Goal: Check status: Check status

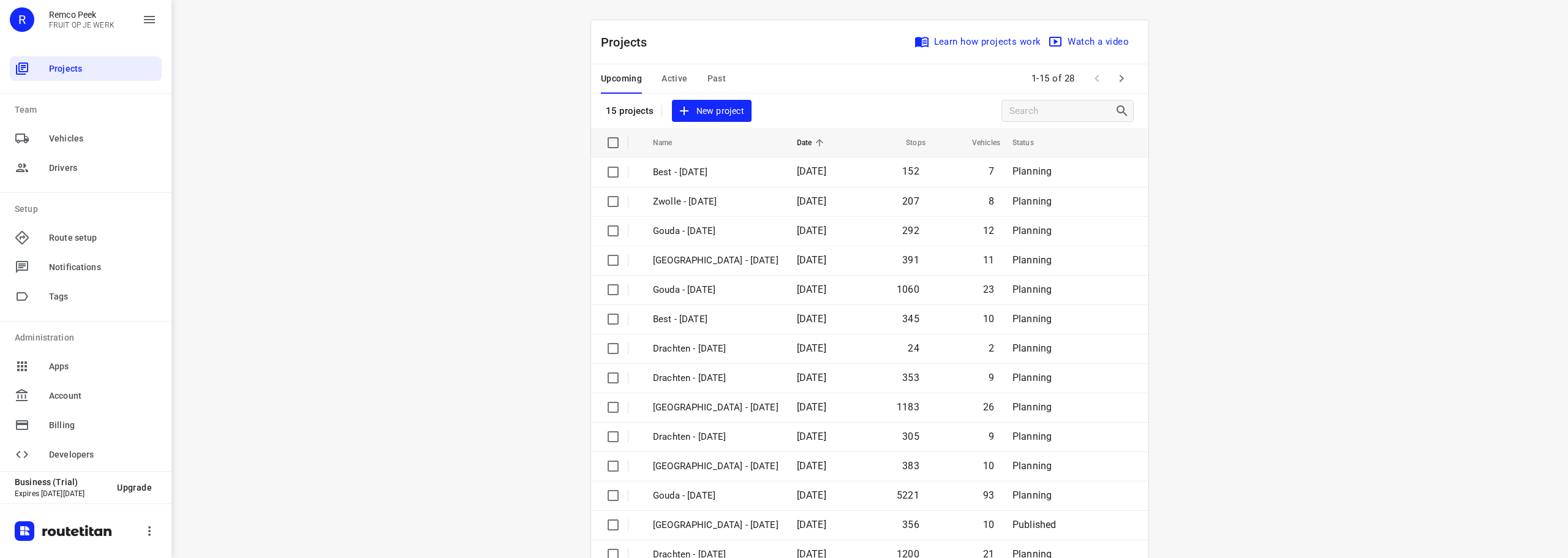
click at [719, 77] on span "Past" at bounding box center [716, 79] width 19 height 15
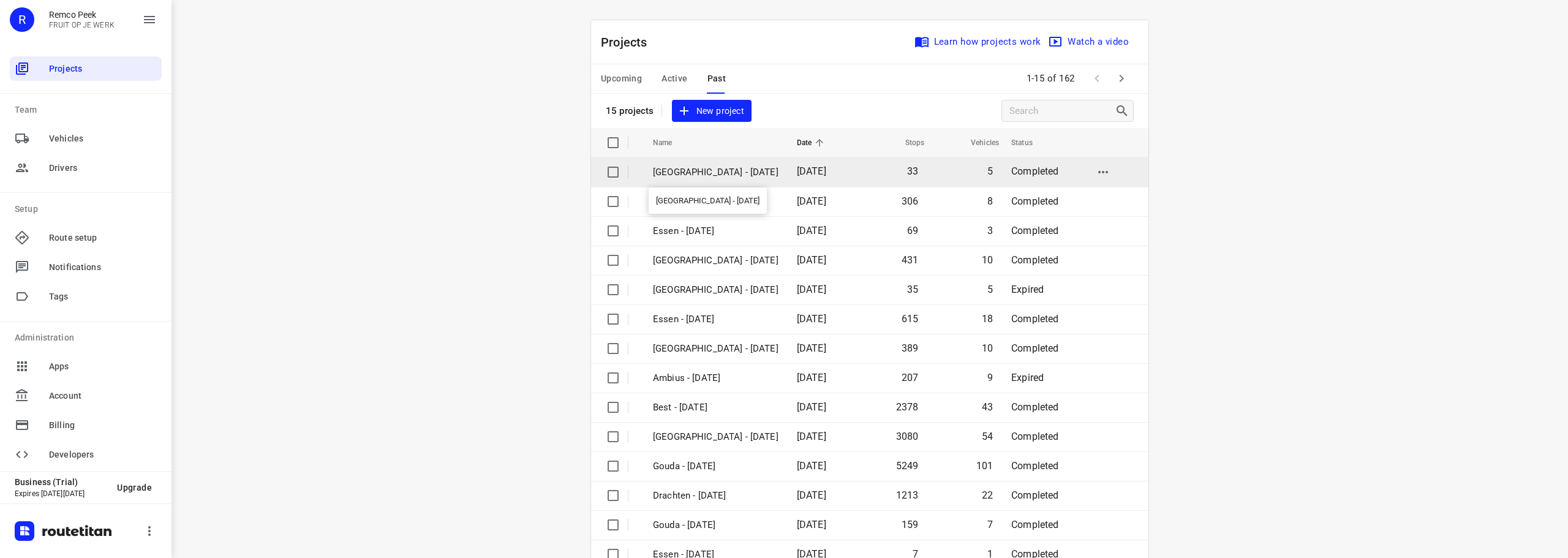
click at [675, 171] on p "[GEOGRAPHIC_DATA] - [DATE]" at bounding box center [715, 172] width 125 height 14
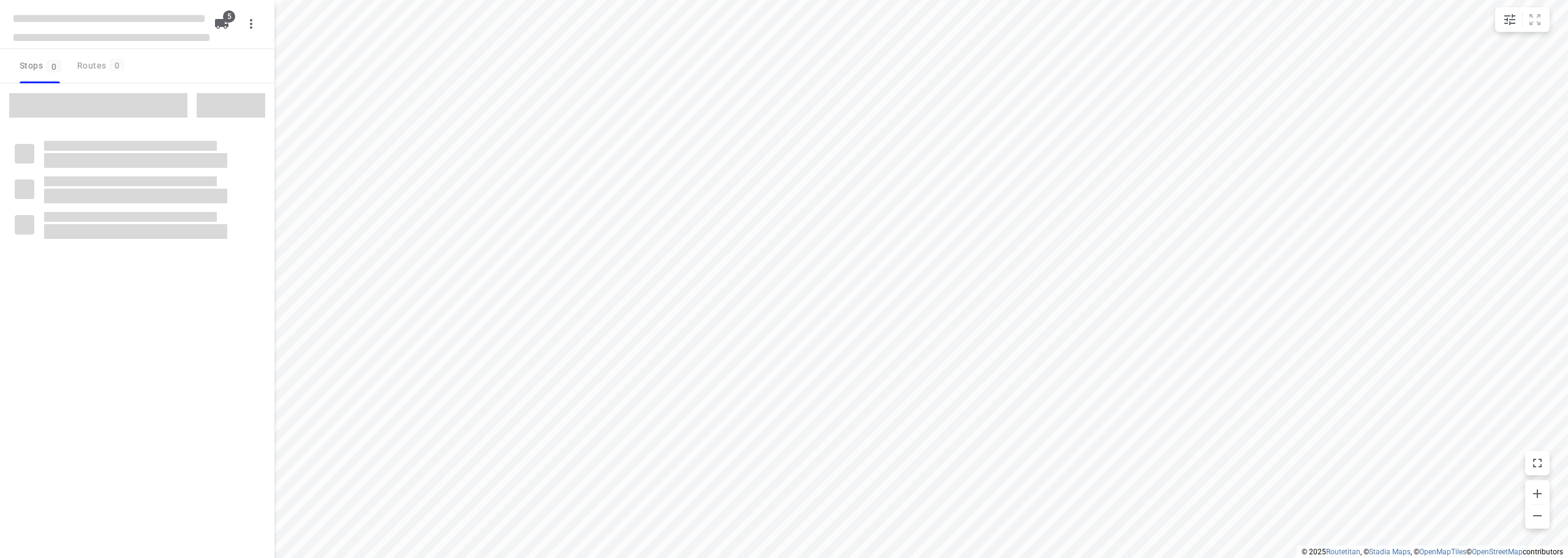
checkbox input "true"
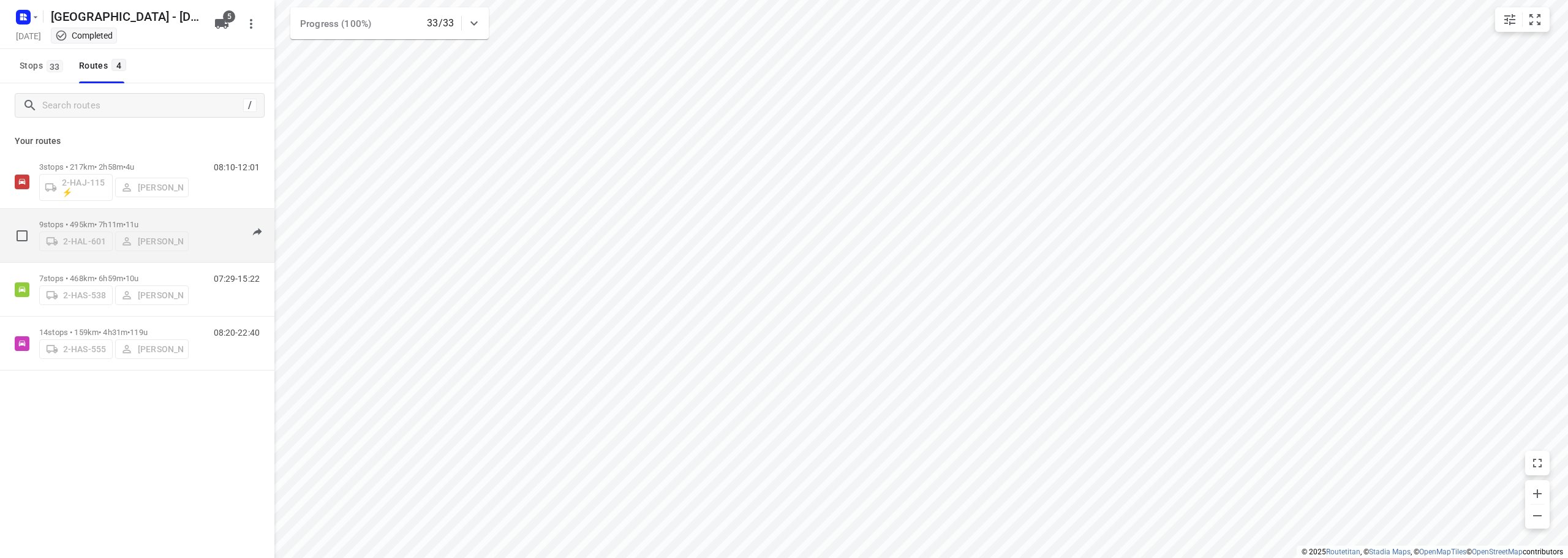
click at [125, 220] on span "•" at bounding box center [124, 224] width 2 height 9
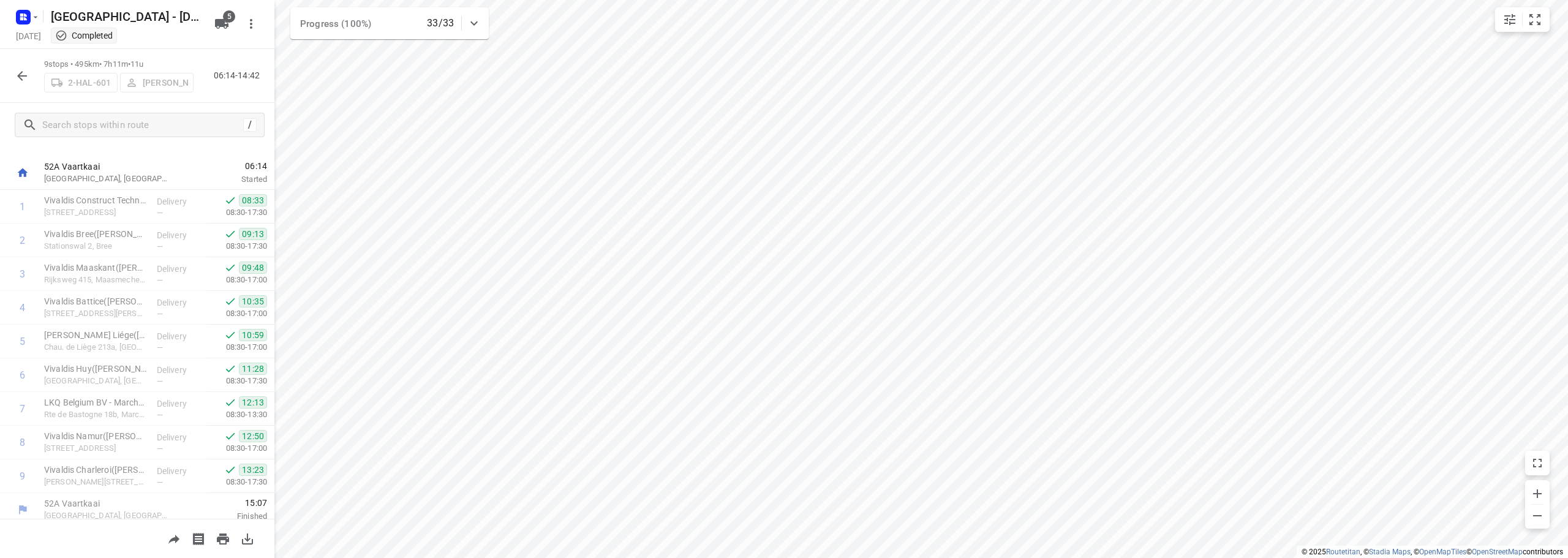
scroll to position [27, 0]
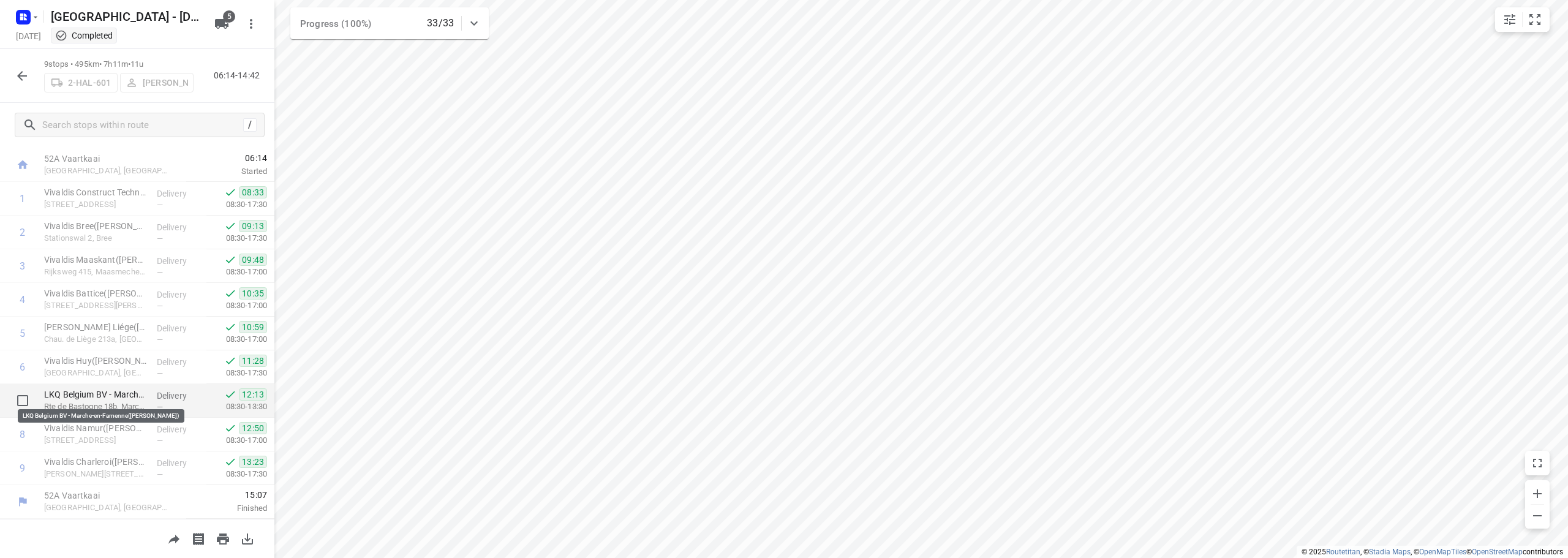
click at [117, 399] on p "LKQ Belgium BV - Marche-en-Famenne([PERSON_NAME])" at bounding box center [95, 394] width 103 height 12
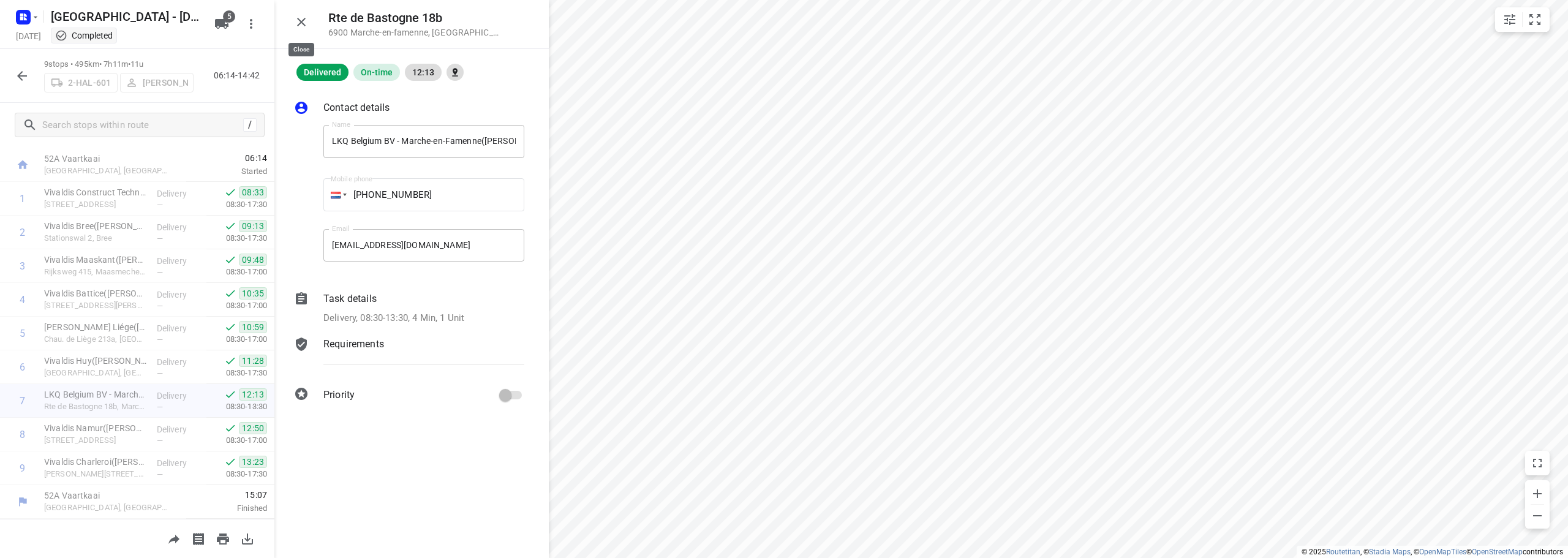
click at [307, 22] on icon "button" at bounding box center [302, 22] width 15 height 15
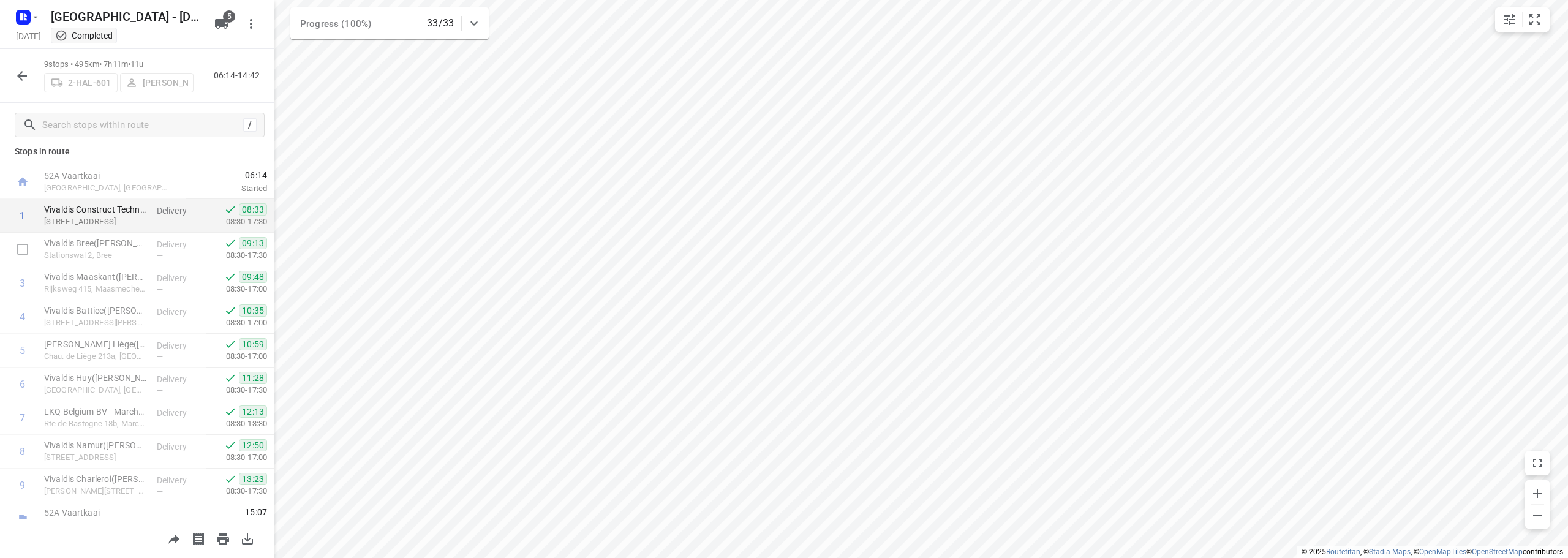
scroll to position [0, 0]
click at [25, 82] on icon "button" at bounding box center [22, 76] width 15 height 15
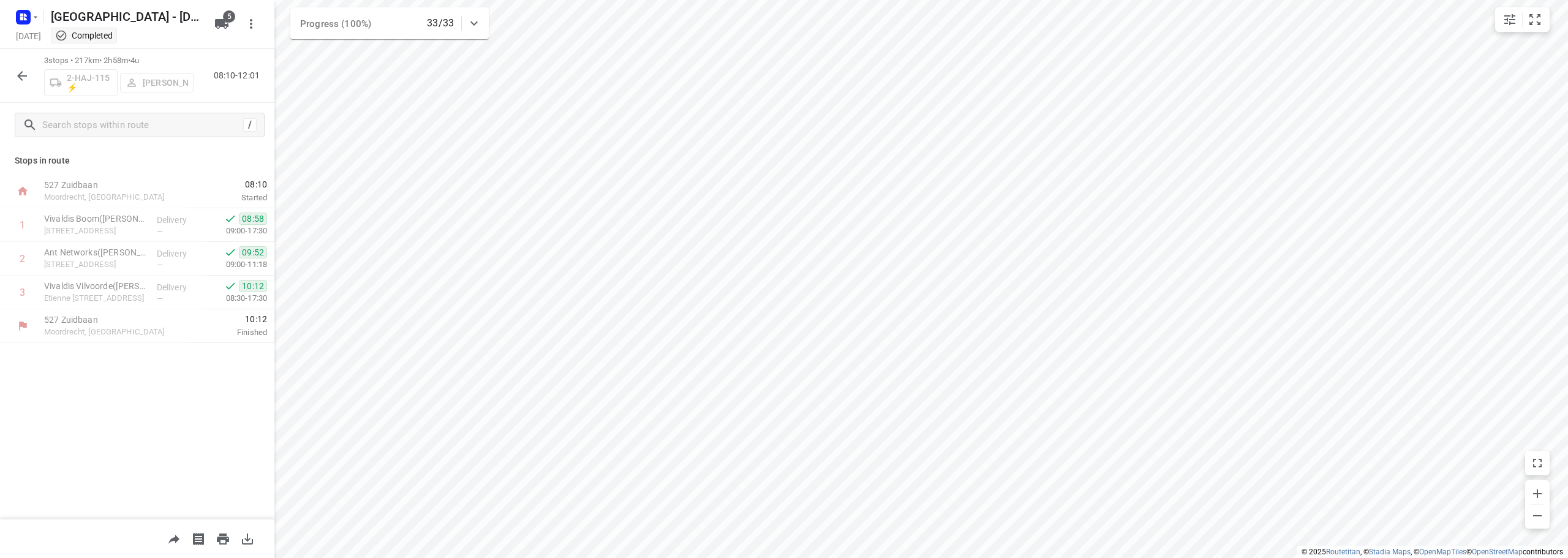
click at [24, 78] on icon "button" at bounding box center [22, 76] width 15 height 15
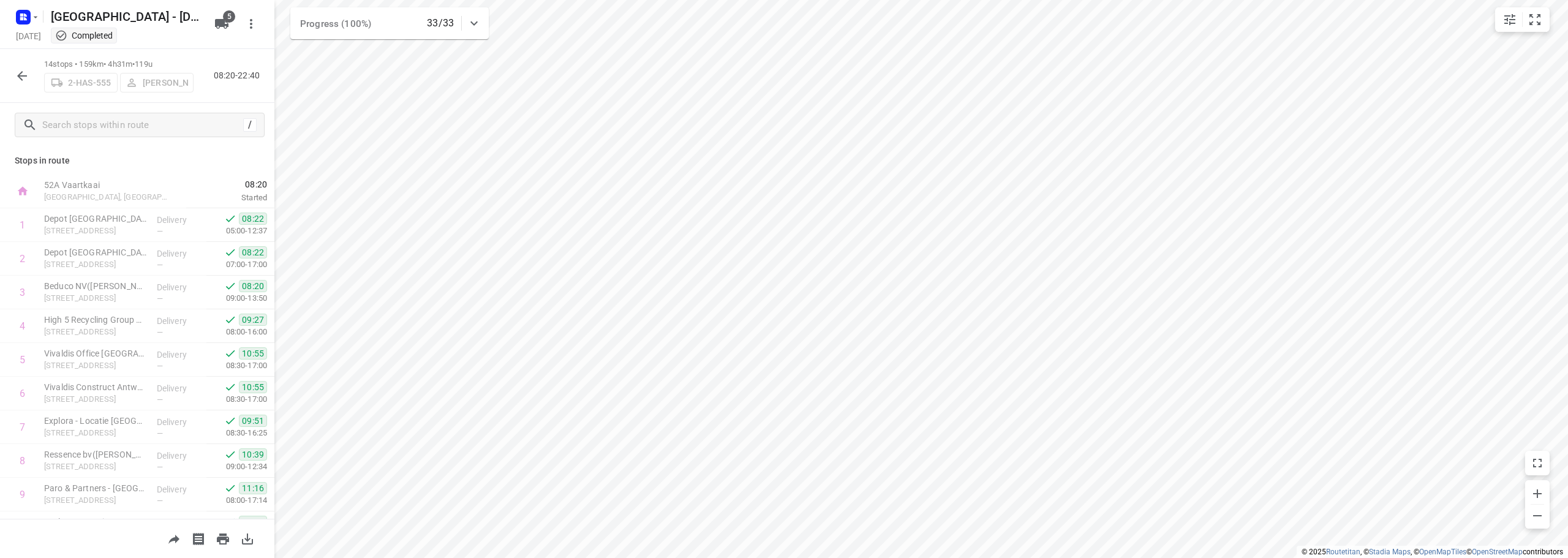
click at [21, 80] on icon "button" at bounding box center [22, 76] width 15 height 15
